Goal: Task Accomplishment & Management: Manage account settings

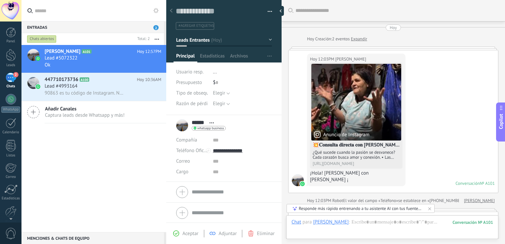
scroll to position [10, 0]
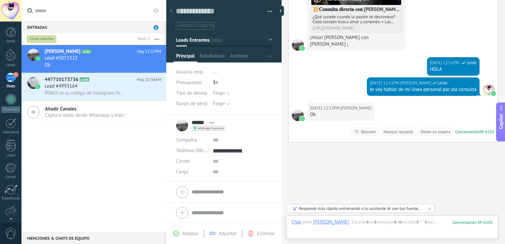
click at [107, 140] on div "[PERSON_NAME] A101 [DATE] 12:57PM Lead #5072322 Ok 447710173736 A100 [DATE] 10:…" at bounding box center [93, 138] width 145 height 187
click at [330, 77] on div "[DATE] 12:51PM [PERSON_NAME] Leído te voy hablar de mi linea personal par ala c…" at bounding box center [392, 89] width 209 height 25
drag, startPoint x: 330, startPoint y: 70, endPoint x: 367, endPoint y: 62, distance: 37.6
click at [367, 62] on div "[DATE] 12:05PM [PERSON_NAME] de Instagram 💥𝐂𝐨𝐧𝐬𝐮𝐥𝐭𝐚 𝐝𝐢𝐫𝐞𝐜𝐭𝐚 𝐜𝐨𝐧 [PERSON_NAME]🔮 …" at bounding box center [392, 28] width 209 height 227
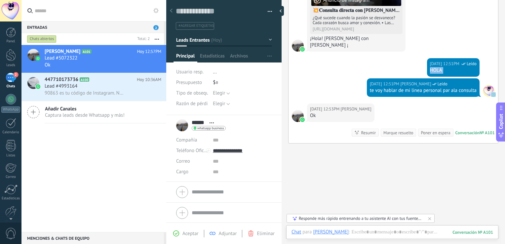
scroll to position [296, 0]
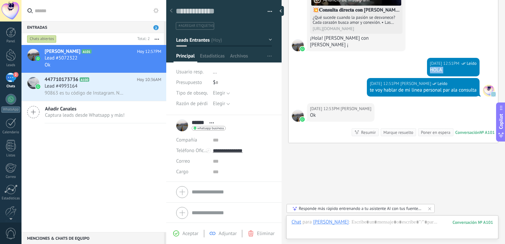
click at [324, 78] on div "[DATE] 12:51PM [PERSON_NAME] Leído te voy hablar de mi linea personal par ala c…" at bounding box center [392, 90] width 209 height 25
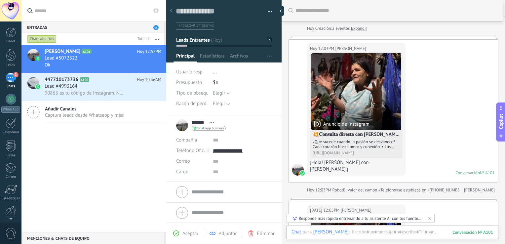
scroll to position [8, 0]
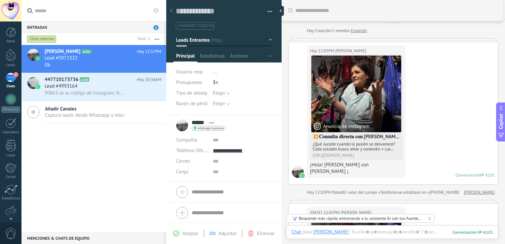
click at [170, 10] on use at bounding box center [171, 11] width 3 height 4
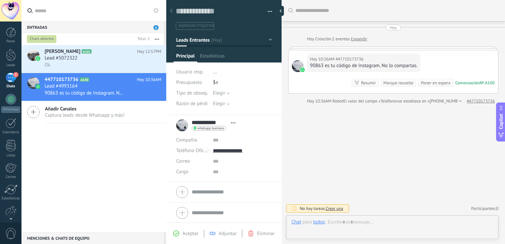
scroll to position [10, 0]
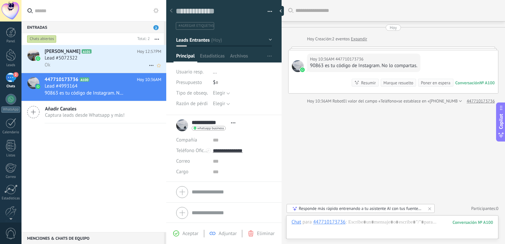
click at [81, 59] on h3 "Lead #5072322" at bounding box center [63, 58] width 36 height 7
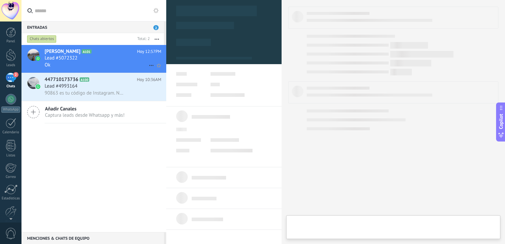
type textarea "**********"
